Goal: Transaction & Acquisition: Purchase product/service

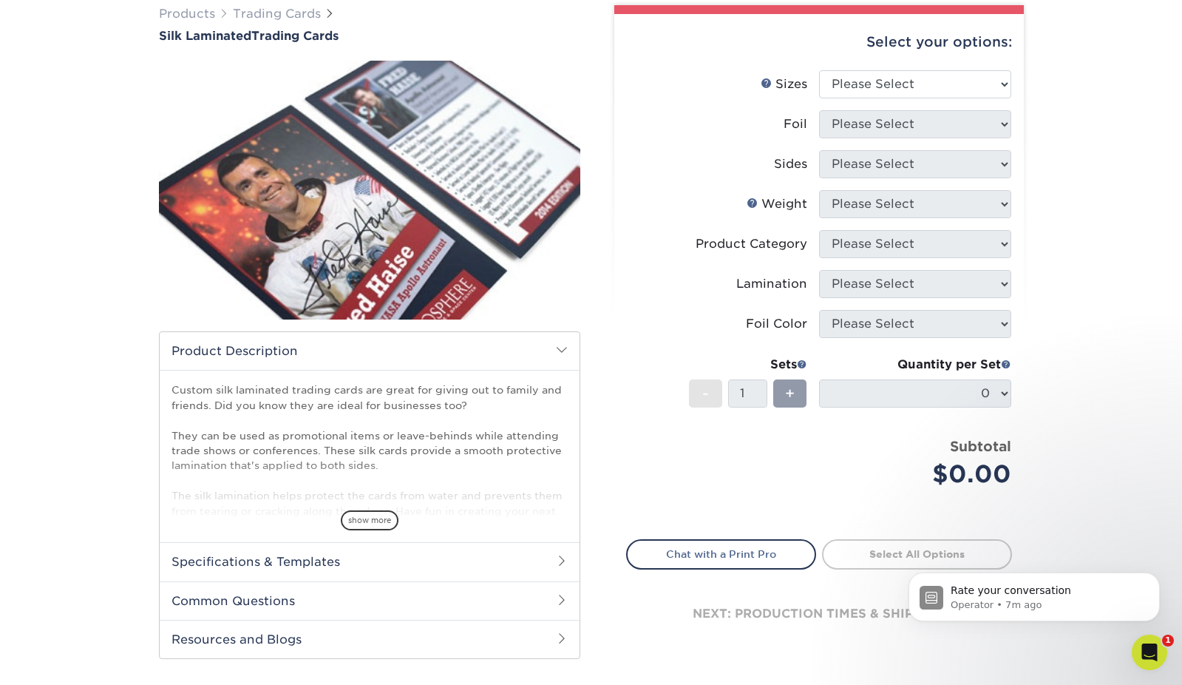
scroll to position [157, 0]
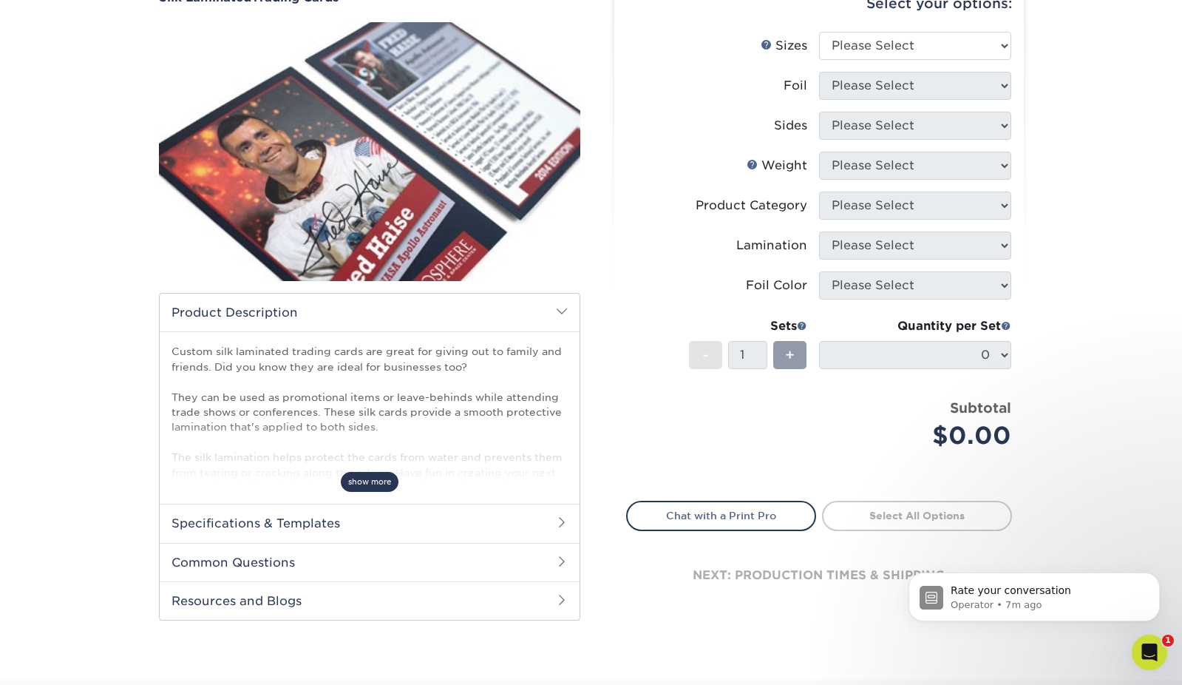
click at [368, 472] on span "show more" at bounding box center [370, 482] width 58 height 20
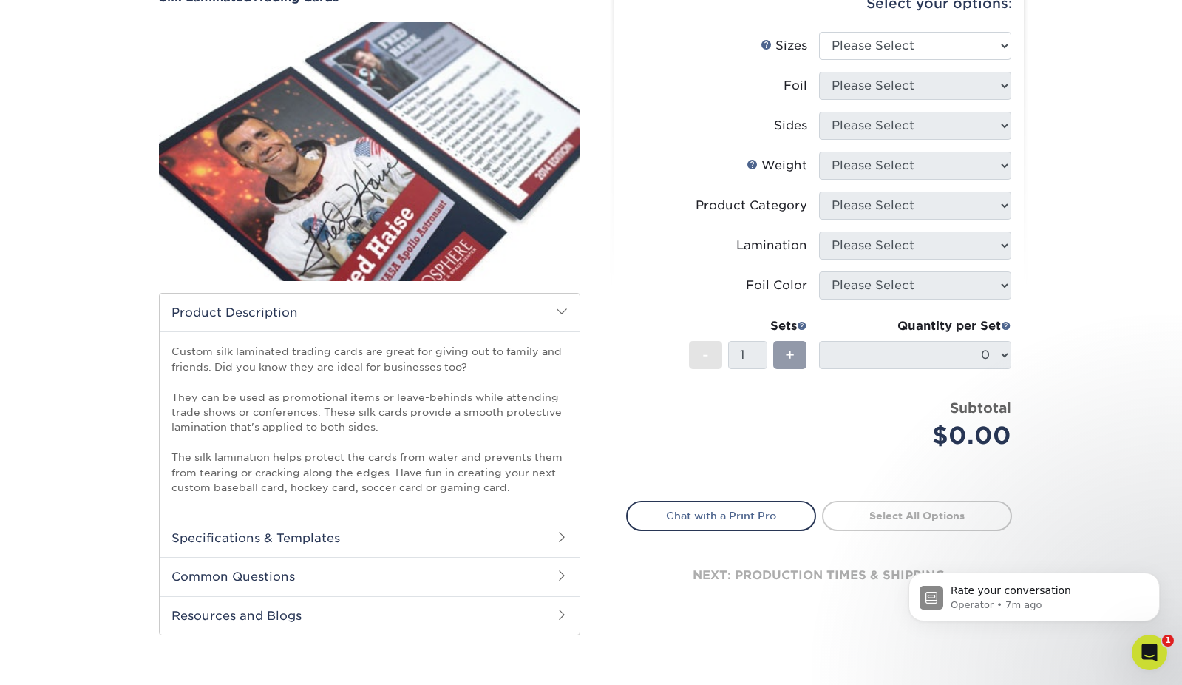
scroll to position [205, 0]
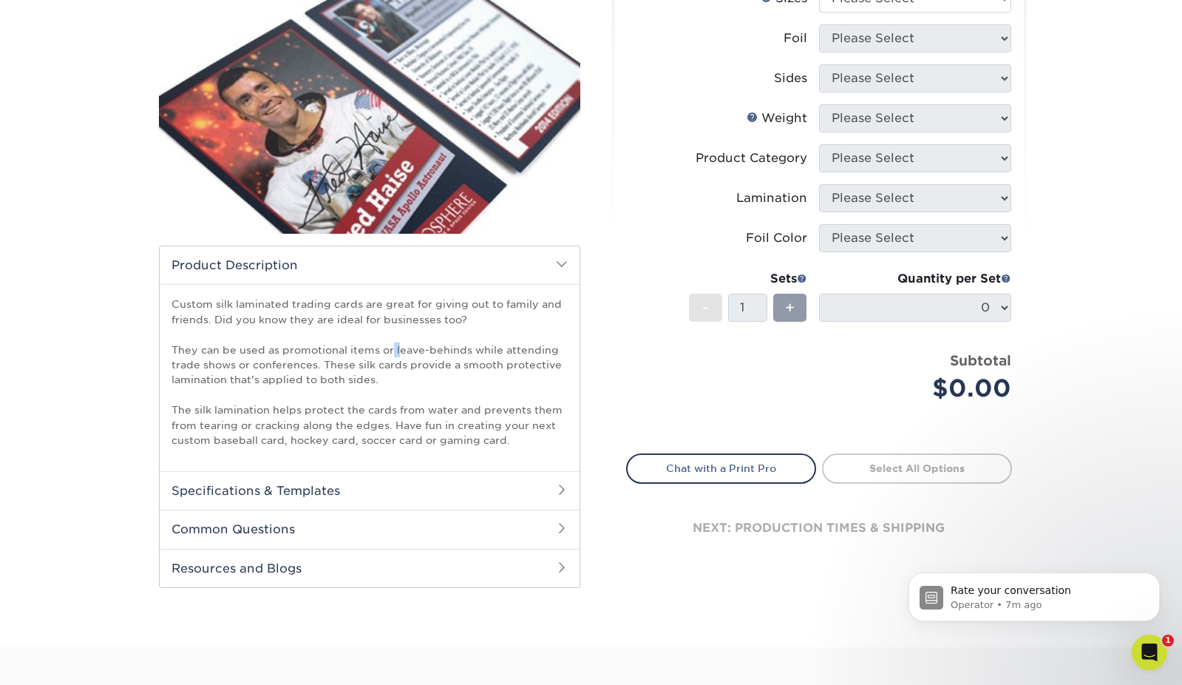
drag, startPoint x: 392, startPoint y: 352, endPoint x: 400, endPoint y: 352, distance: 8.1
click at [400, 352] on p "Custom silk laminated trading cards are great for giving out to family and frie…" at bounding box center [370, 371] width 396 height 151
drag, startPoint x: 265, startPoint y: 364, endPoint x: 317, endPoint y: 364, distance: 51.8
click at [318, 364] on p "Custom silk laminated trading cards are great for giving out to family and frie…" at bounding box center [370, 371] width 396 height 151
drag, startPoint x: 334, startPoint y: 365, endPoint x: 372, endPoint y: 364, distance: 37.7
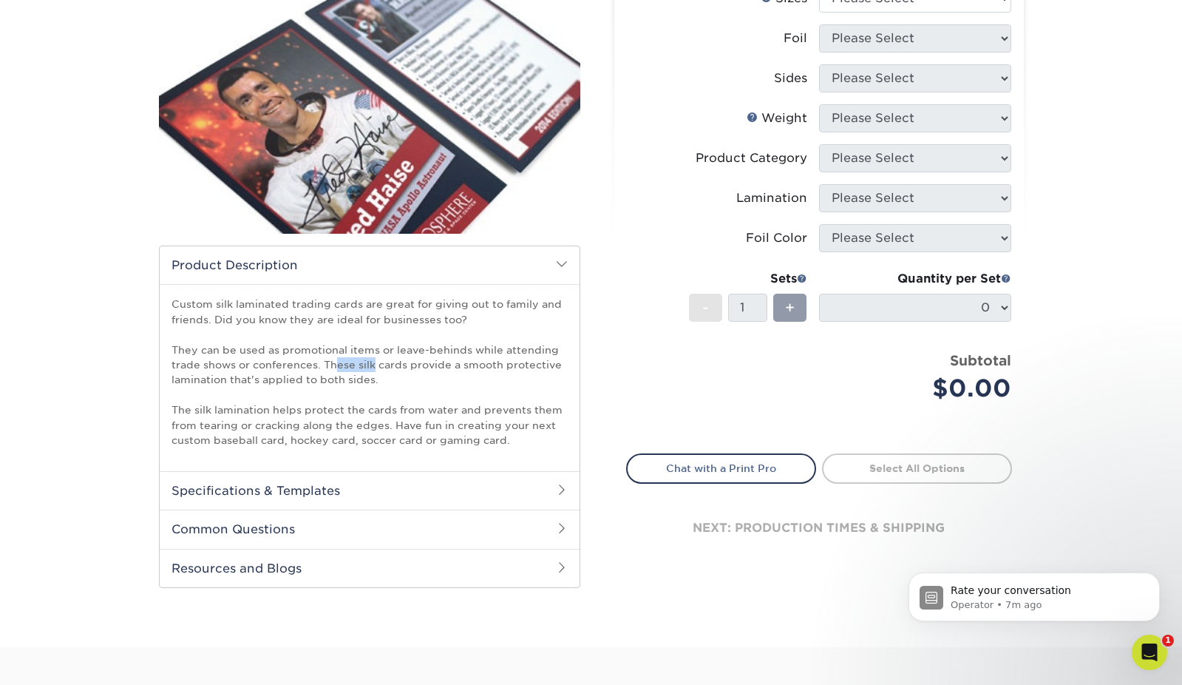
click at [372, 364] on p "Custom silk laminated trading cards are great for giving out to family and frie…" at bounding box center [370, 371] width 396 height 151
drag, startPoint x: 272, startPoint y: 376, endPoint x: 301, endPoint y: 376, distance: 28.8
click at [301, 376] on p "Custom silk laminated trading cards are great for giving out to family and frie…" at bounding box center [370, 371] width 396 height 151
drag, startPoint x: 223, startPoint y: 407, endPoint x: 307, endPoint y: 407, distance: 84.3
click at [307, 407] on p "Custom silk laminated trading cards are great for giving out to family and frie…" at bounding box center [370, 371] width 396 height 151
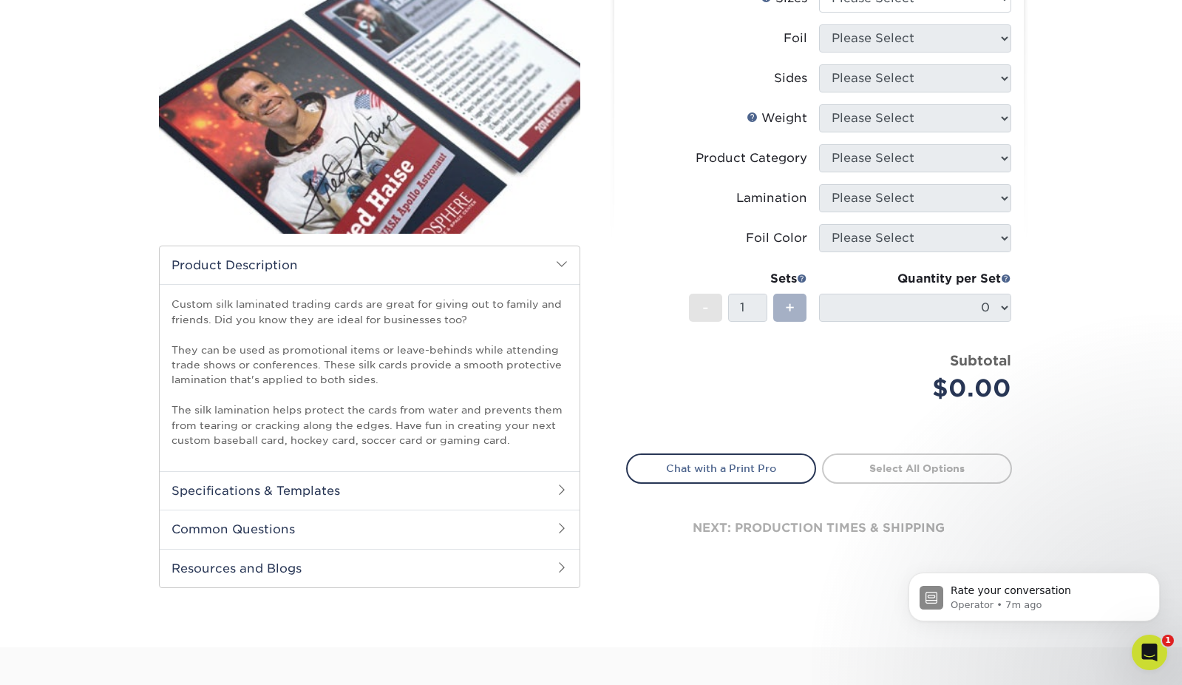
click at [789, 305] on span "+" at bounding box center [790, 307] width 10 height 22
click at [739, 322] on div "- 1 +" at bounding box center [748, 309] width 118 height 33
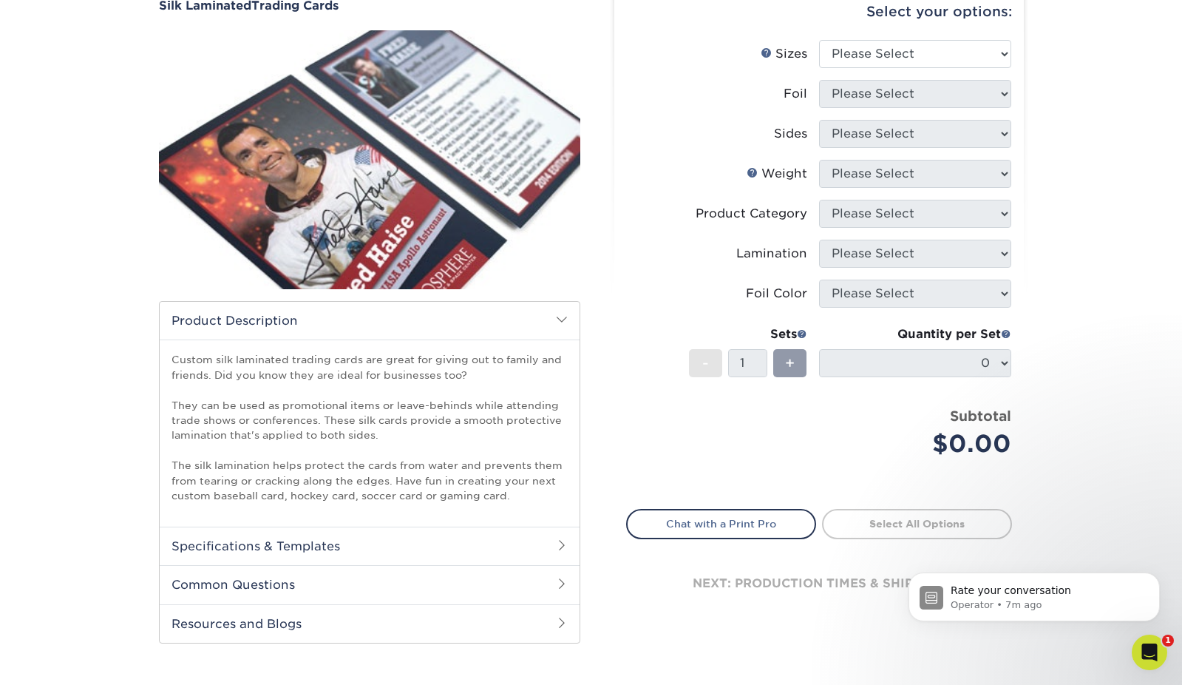
scroll to position [234, 0]
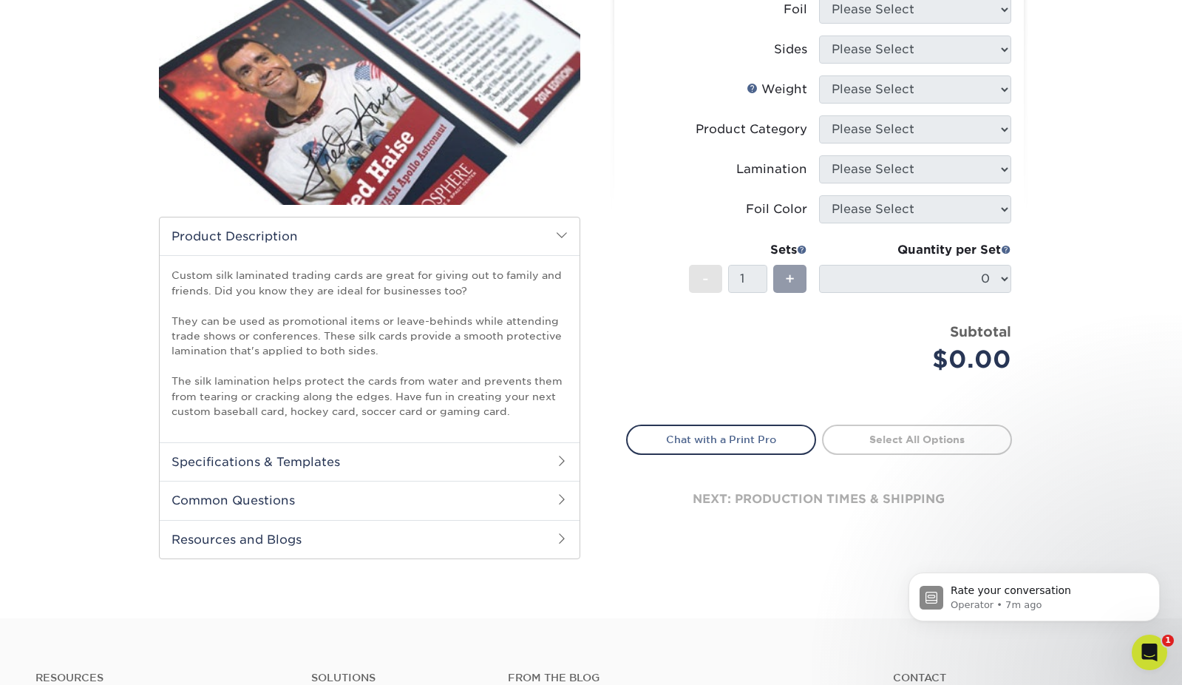
click at [395, 452] on h2 "Specifications & Templates" at bounding box center [370, 461] width 420 height 38
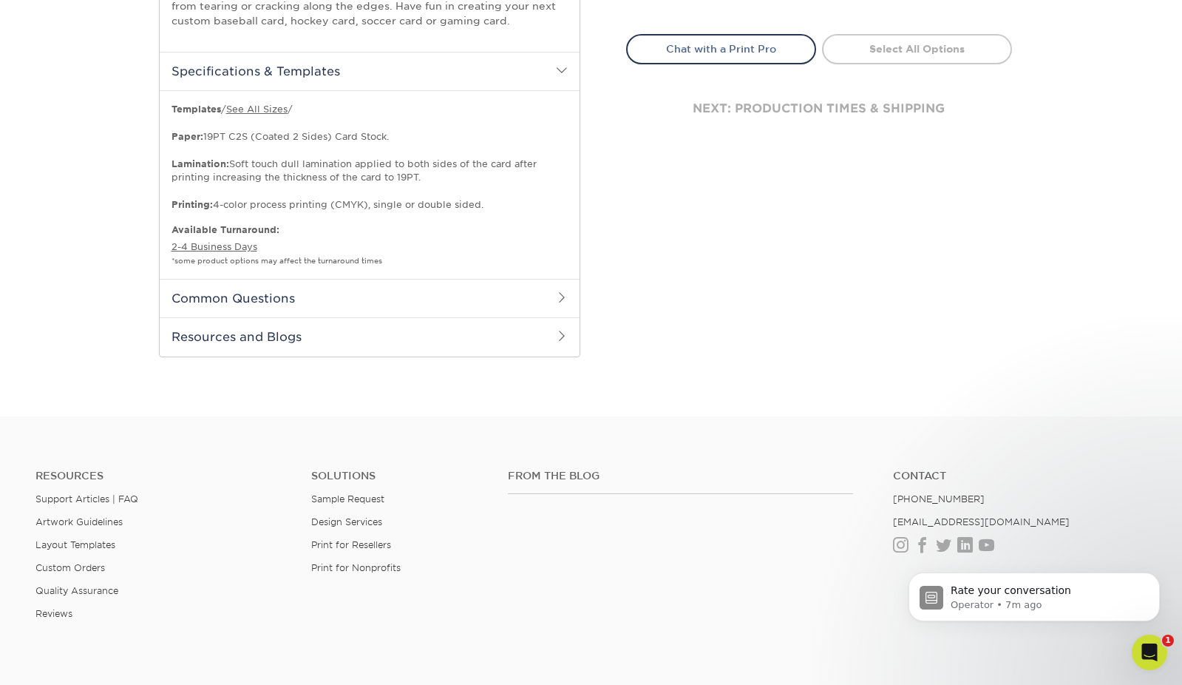
scroll to position [660, 0]
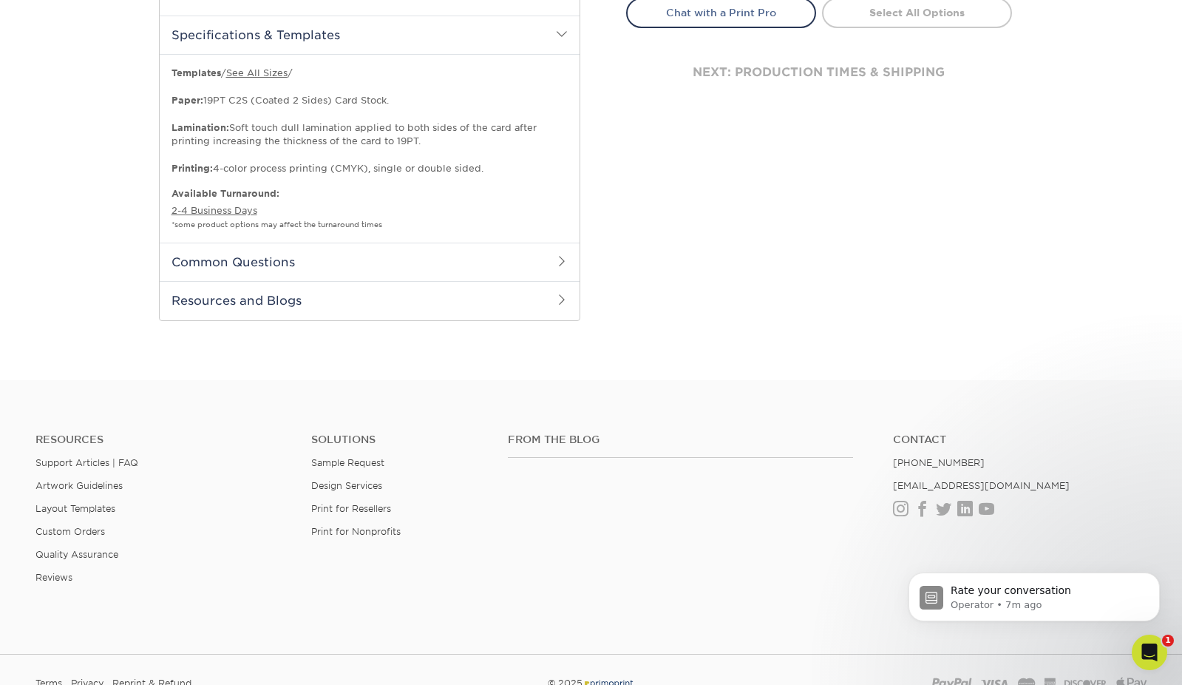
click at [394, 259] on h2 "Common Questions" at bounding box center [370, 261] width 420 height 38
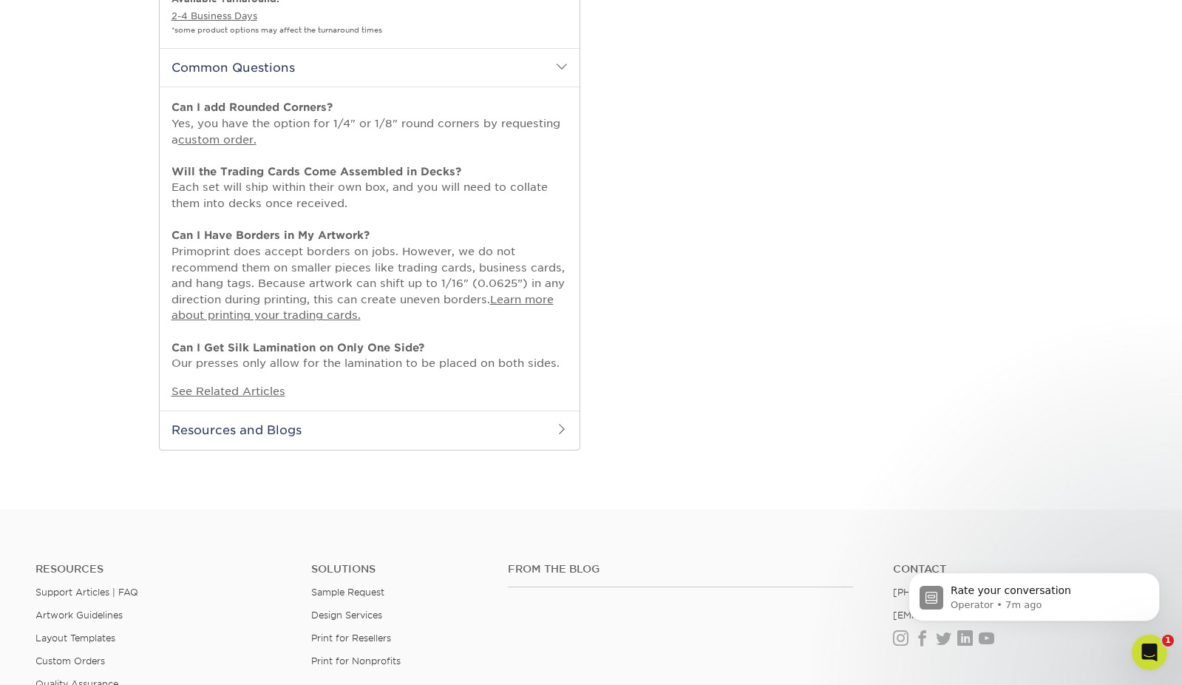
scroll to position [177, 0]
